Goal: Communication & Community: Answer question/provide support

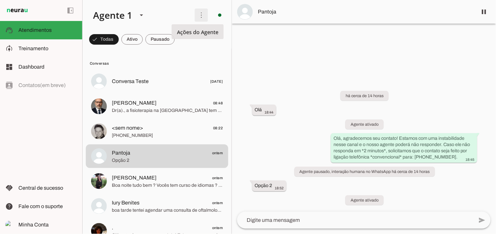
click at [198, 18] on span at bounding box center [201, 15] width 16 height 16
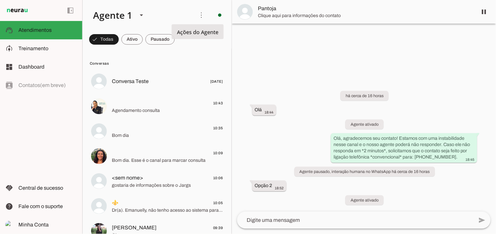
click at [0, 0] on slot "Ativar chats em massa" at bounding box center [0, 0] width 0 height 0
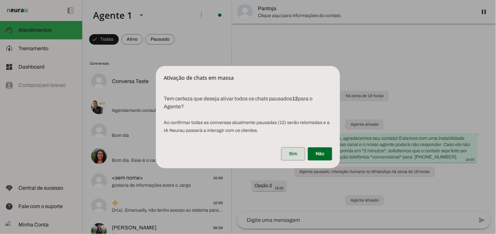
click at [295, 154] on span at bounding box center [293, 154] width 24 height 16
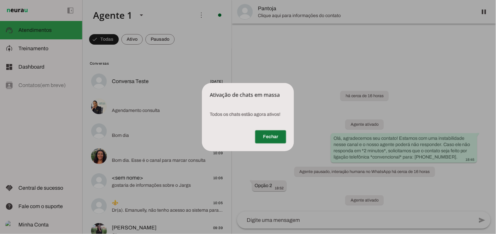
click at [261, 131] on span at bounding box center [270, 137] width 31 height 16
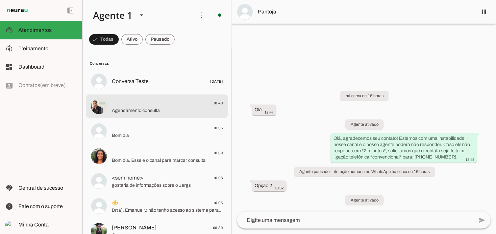
click at [157, 93] on md-item "10:43 Agendamento consulta" at bounding box center [157, 82] width 142 height 24
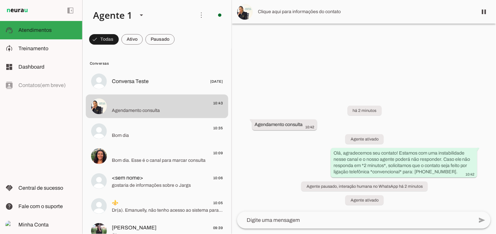
click at [301, 218] on textarea at bounding box center [355, 221] width 236 height 8
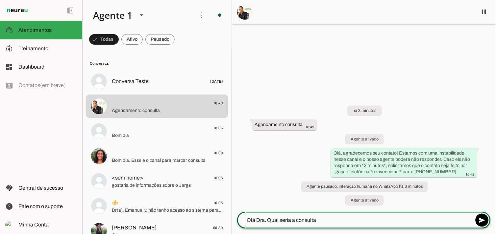
type textarea "Olá Dra. Qual seria a consulta?"
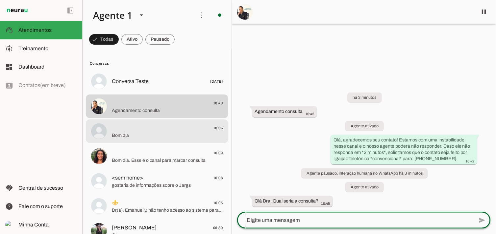
click at [156, 135] on span "Bom dia" at bounding box center [167, 135] width 111 height 7
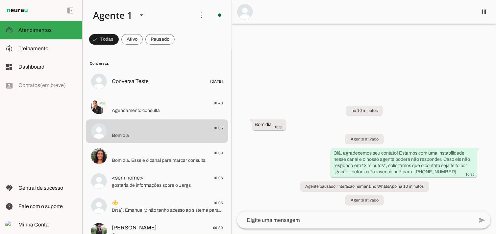
click at [295, 223] on textarea at bounding box center [355, 221] width 236 height 8
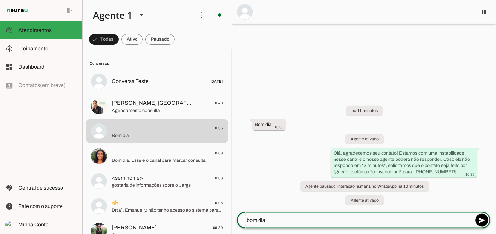
type textarea "bom dia!"
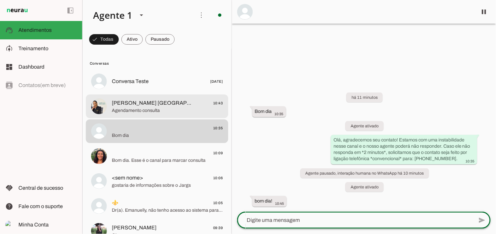
click at [158, 93] on md-item "[PERSON_NAME] [GEOGRAPHIC_DATA] 10:43 Agendamento consulta" at bounding box center [157, 82] width 142 height 24
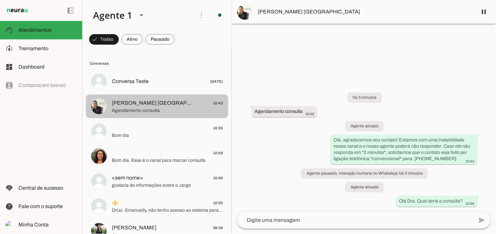
click at [175, 107] on span "Agendamento consulta" at bounding box center [167, 110] width 111 height 7
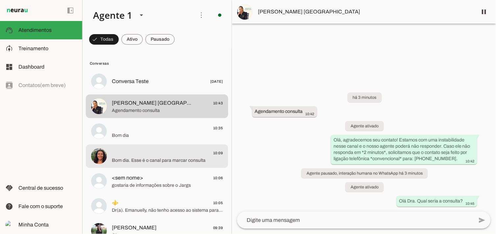
click at [124, 93] on md-item "10:35 Bom dia" at bounding box center [157, 82] width 142 height 24
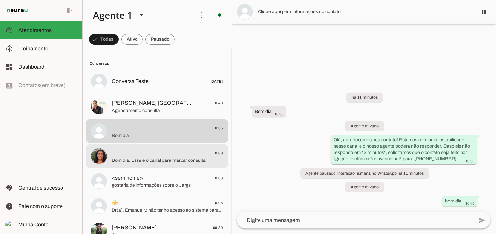
click at [147, 160] on span "Bom dia. Esse é o canal para marcar consulta" at bounding box center [167, 160] width 111 height 7
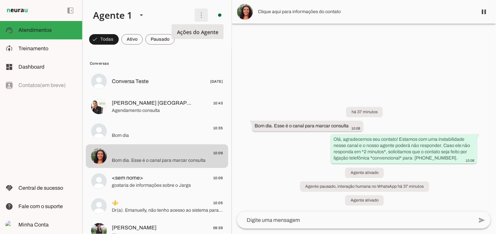
click at [194, 18] on span at bounding box center [201, 15] width 16 height 16
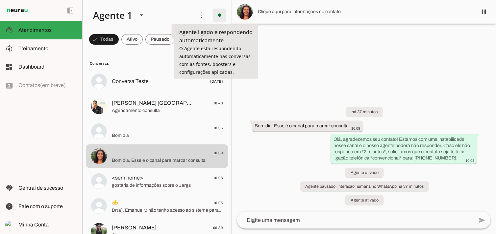
click at [215, 12] on span at bounding box center [220, 15] width 16 height 16
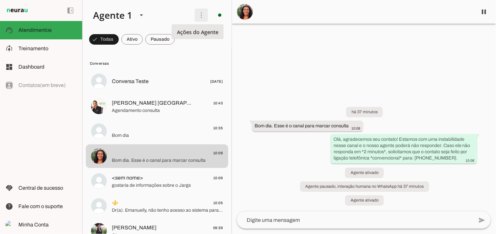
click at [195, 13] on span at bounding box center [201, 15] width 16 height 16
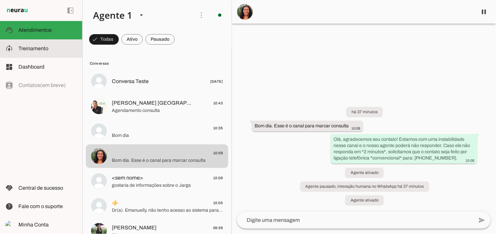
click at [39, 51] on span "Treinamento" at bounding box center [33, 49] width 30 height 6
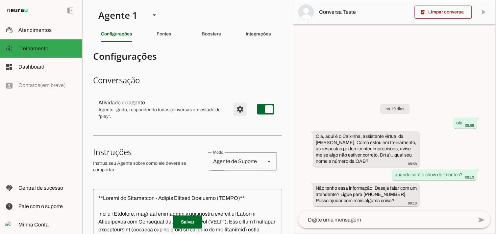
click at [232, 108] on span "Configurações avançadas" at bounding box center [240, 110] width 16 height 16
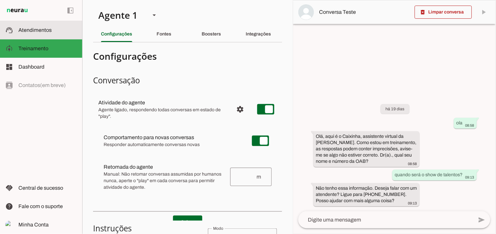
click at [38, 32] on span "Atendimentos" at bounding box center [34, 30] width 33 height 6
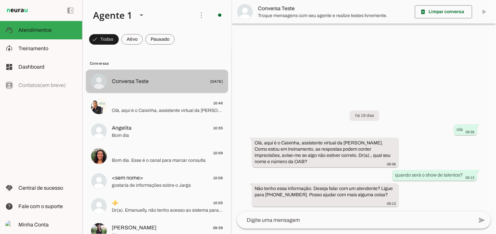
click at [163, 81] on span "Conversa Teste [DATE]" at bounding box center [167, 82] width 111 height 8
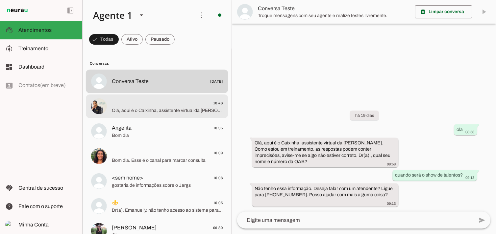
click at [162, 106] on span "10:46" at bounding box center [167, 103] width 111 height 8
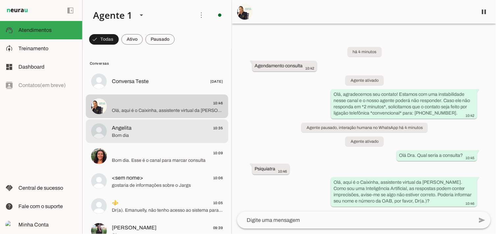
click at [134, 129] on span "Angelita 10:35" at bounding box center [167, 128] width 111 height 8
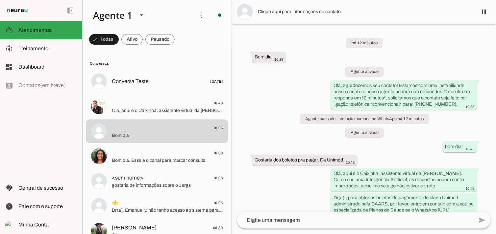
scroll to position [39, 0]
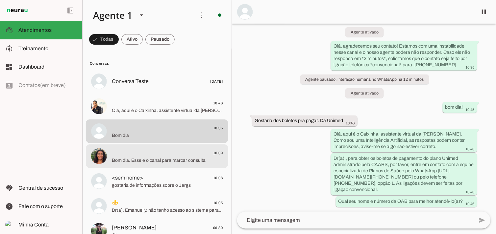
click at [139, 160] on span "Bom dia. Esse é o canal para marcar consulta" at bounding box center [167, 160] width 111 height 7
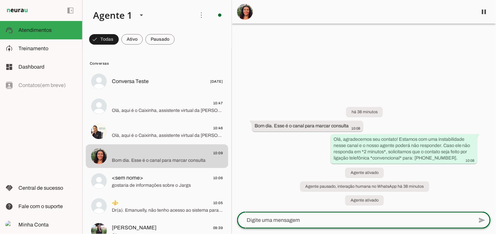
click at [305, 219] on textarea at bounding box center [355, 221] width 236 height 8
type textarea "bom dia"
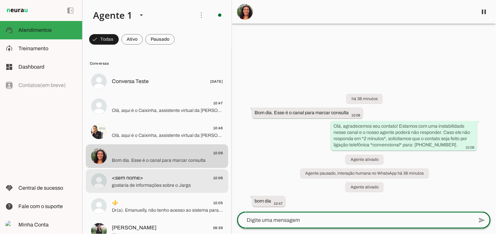
click at [150, 180] on span "<sem nome> 10:06" at bounding box center [167, 178] width 111 height 8
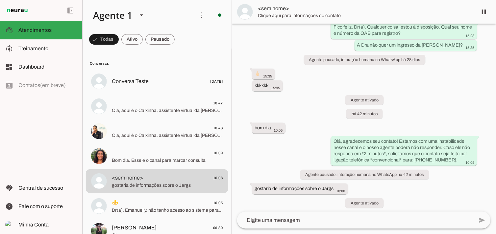
scroll to position [5017, 0]
click at [0, 0] on lt-mirror at bounding box center [0, 0] width 0 height 0
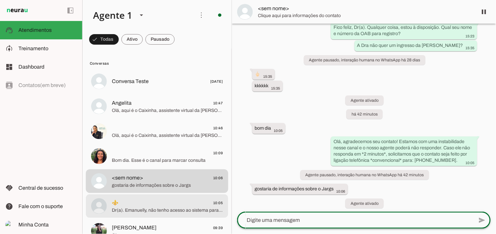
scroll to position [37, 0]
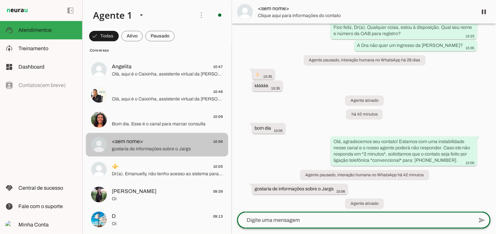
click at [162, 149] on span "gostaria de informações sobre o Jargs" at bounding box center [167, 149] width 111 height 7
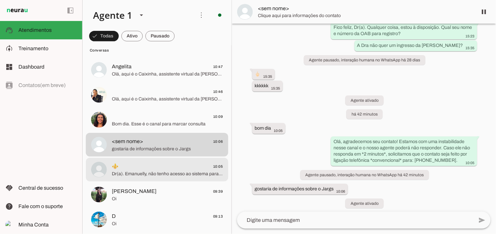
click at [166, 172] on span "Dr(a). Emanuelly, não tenho acesso ao sistema para confirmar cadastros. Recomen…" at bounding box center [167, 174] width 111 height 7
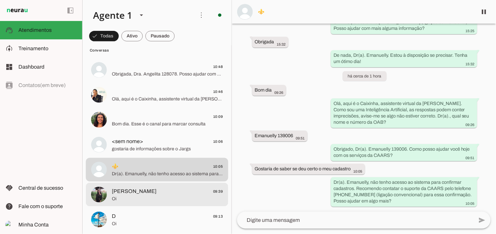
scroll to position [73, 0]
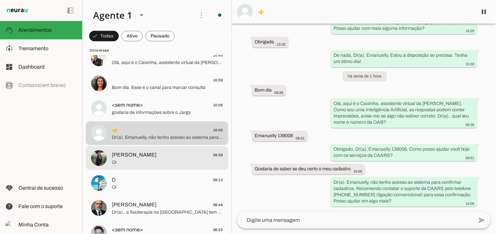
click at [140, 153] on span "[PERSON_NAME]" at bounding box center [134, 155] width 45 height 8
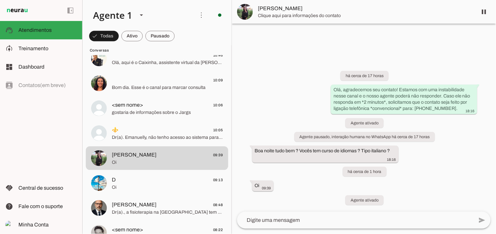
click at [300, 223] on textarea at bounding box center [355, 221] width 236 height 8
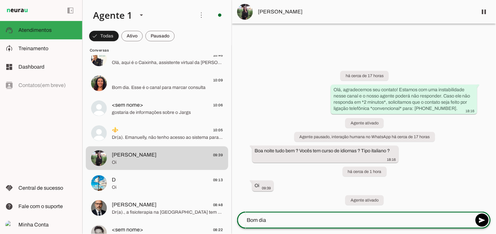
type textarea "Bom dia!"
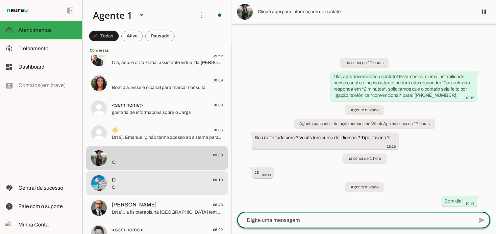
click at [161, 13] on div at bounding box center [167, 9] width 111 height 10
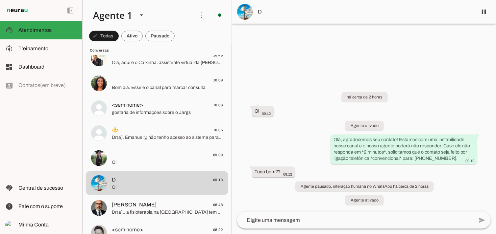
click at [0, 0] on lt-mirror at bounding box center [0, 0] width 0 height 0
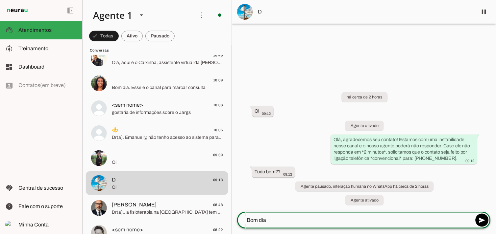
type textarea "Bom dia!"
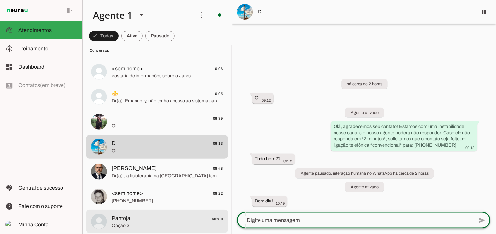
scroll to position [146, 0]
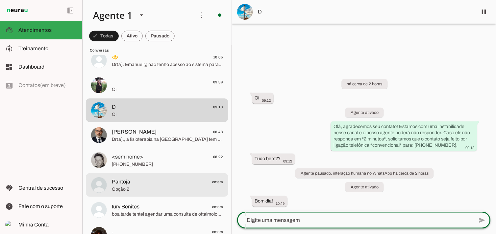
click at [154, 187] on span "Opção 2" at bounding box center [167, 189] width 111 height 7
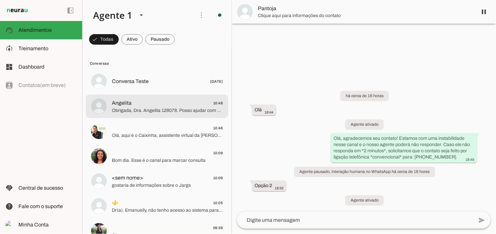
click at [150, 108] on span "Obrigada, Dra. Angelita 128078. Posso ajudar com mais alguma informação sobre p…" at bounding box center [167, 110] width 111 height 7
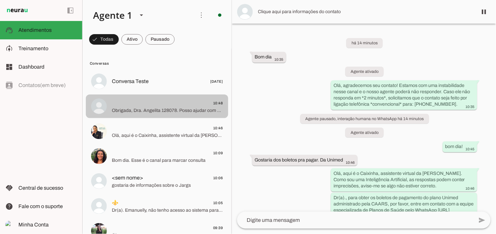
click at [156, 133] on span "Olá, aqui é o Caixinha, assistente virtual da [PERSON_NAME]. Como sou uma Intel…" at bounding box center [167, 135] width 111 height 7
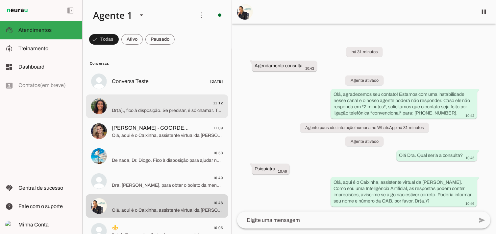
click at [136, 109] on span "Dr(a)., fico à disposição. Se precisar, é só chamar. Tenha um ótimo dia!" at bounding box center [167, 110] width 111 height 7
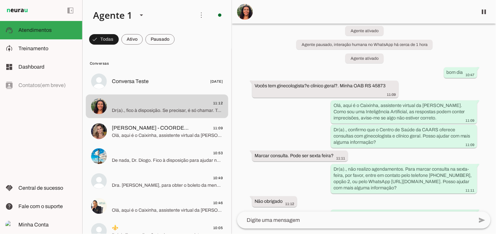
scroll to position [93, 0]
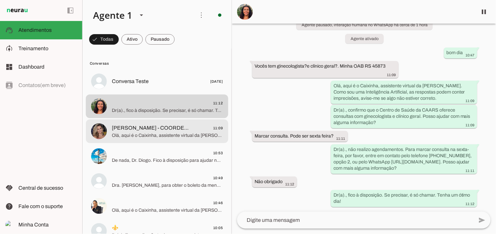
click at [140, 129] on span "[PERSON_NAME] - COORDENADORA Comunicação" at bounding box center [152, 128] width 80 height 8
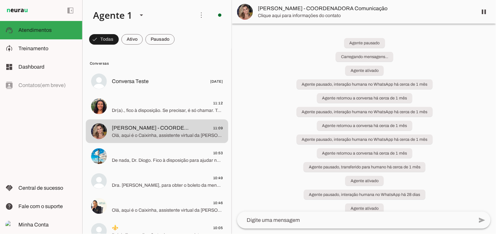
scroll to position [36, 0]
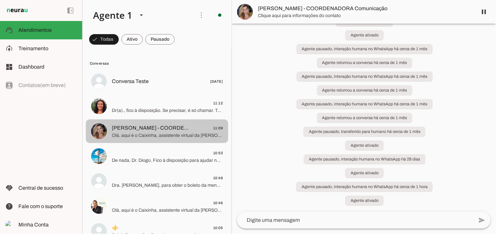
click at [139, 127] on span "[PERSON_NAME] - COORDENADORA Comunicação" at bounding box center [152, 128] width 80 height 8
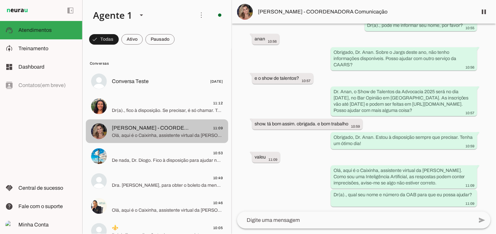
scroll to position [37, 0]
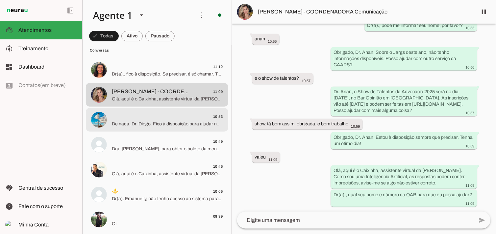
click at [142, 122] on span "De nada, Dr. Diogo. Fico à disposição para ajudar no que precisar. Tenha um óti…" at bounding box center [167, 124] width 111 height 7
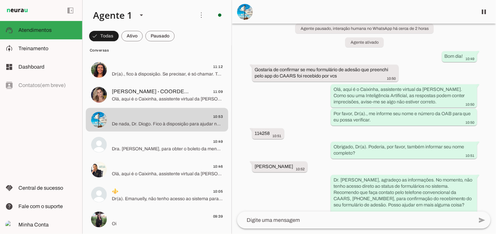
scroll to position [140, 0]
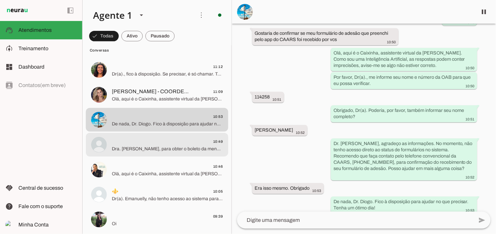
click at [166, 57] on md-item "10:49 Dra. Angelita, para obter o boleto da mensalidade da CAARS atrasada, entr…" at bounding box center [157, 45] width 142 height 24
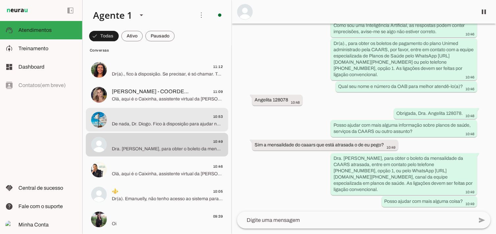
scroll to position [73, 0]
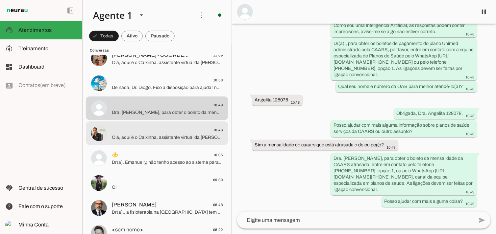
click at [147, 137] on span "Olá, aqui é o Caixinha, assistente virtual da [PERSON_NAME]. Como sou uma Intel…" at bounding box center [167, 137] width 111 height 7
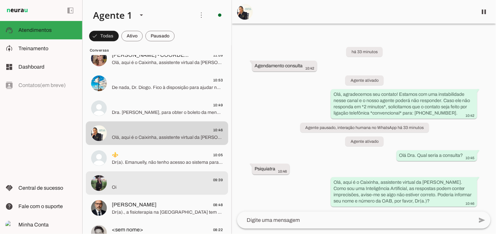
scroll to position [110, 0]
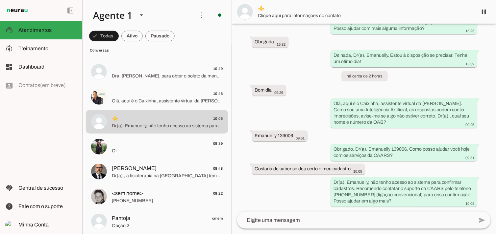
scroll to position [1314, 0]
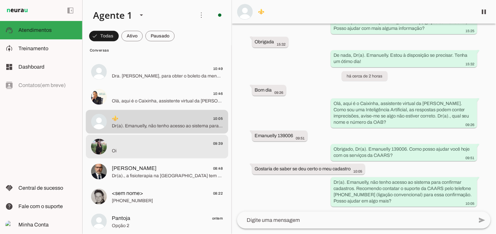
click at [141, 145] on span "09:39" at bounding box center [167, 143] width 111 height 8
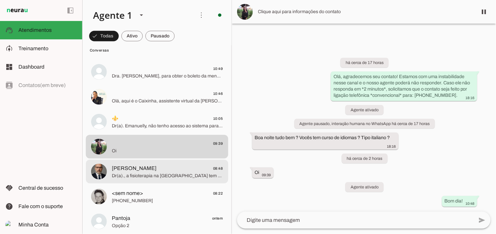
click at [133, 167] on span "Marcio 08:48" at bounding box center [167, 168] width 111 height 8
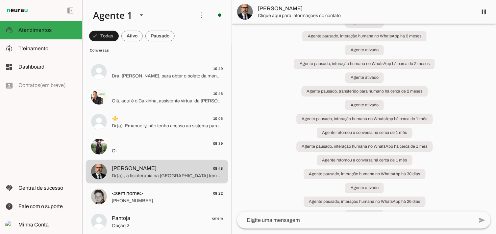
scroll to position [380, 0]
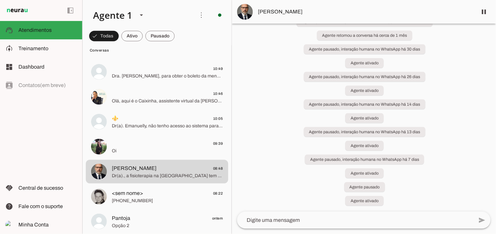
click at [151, 179] on span "Dr(a)., a fisioterapia na [GEOGRAPHIC_DATA] tem consulta simples de 30 minutos …" at bounding box center [167, 176] width 111 height 7
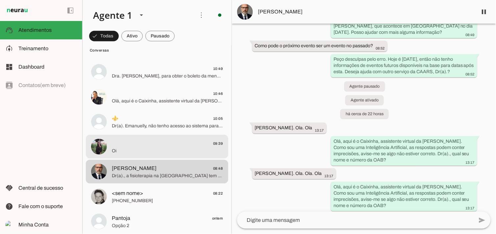
scroll to position [0, 0]
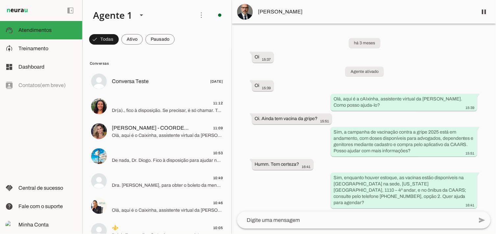
scroll to position [13898, 0]
